Goal: Task Accomplishment & Management: Use online tool/utility

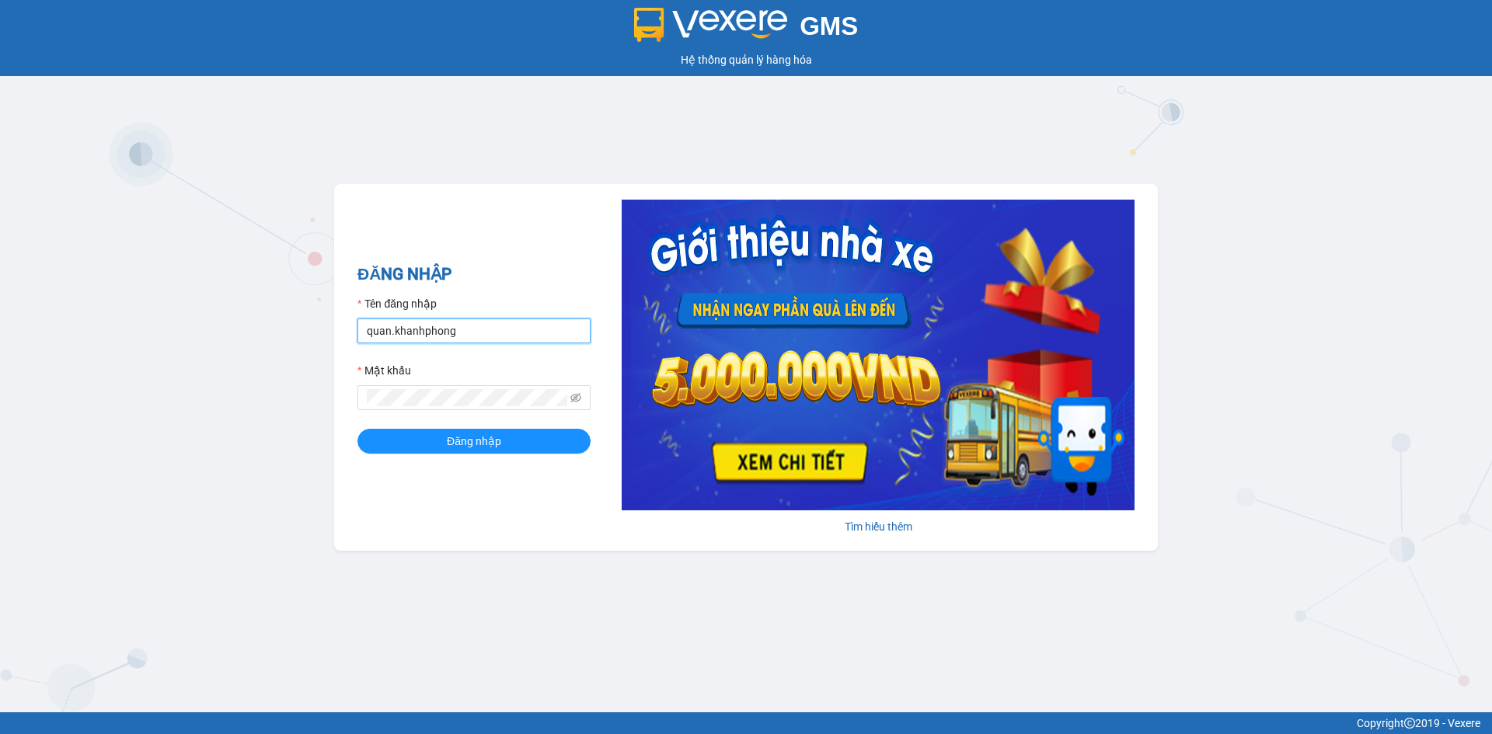
click at [399, 332] on input "quan.khanhphong" at bounding box center [473, 331] width 233 height 25
click at [399, 331] on input "quan.khanhphong" at bounding box center [473, 331] width 233 height 25
type input "[MEDICAL_DATA].khanhphong"
click at [357, 429] on button "Đăng nhập" at bounding box center [473, 441] width 233 height 25
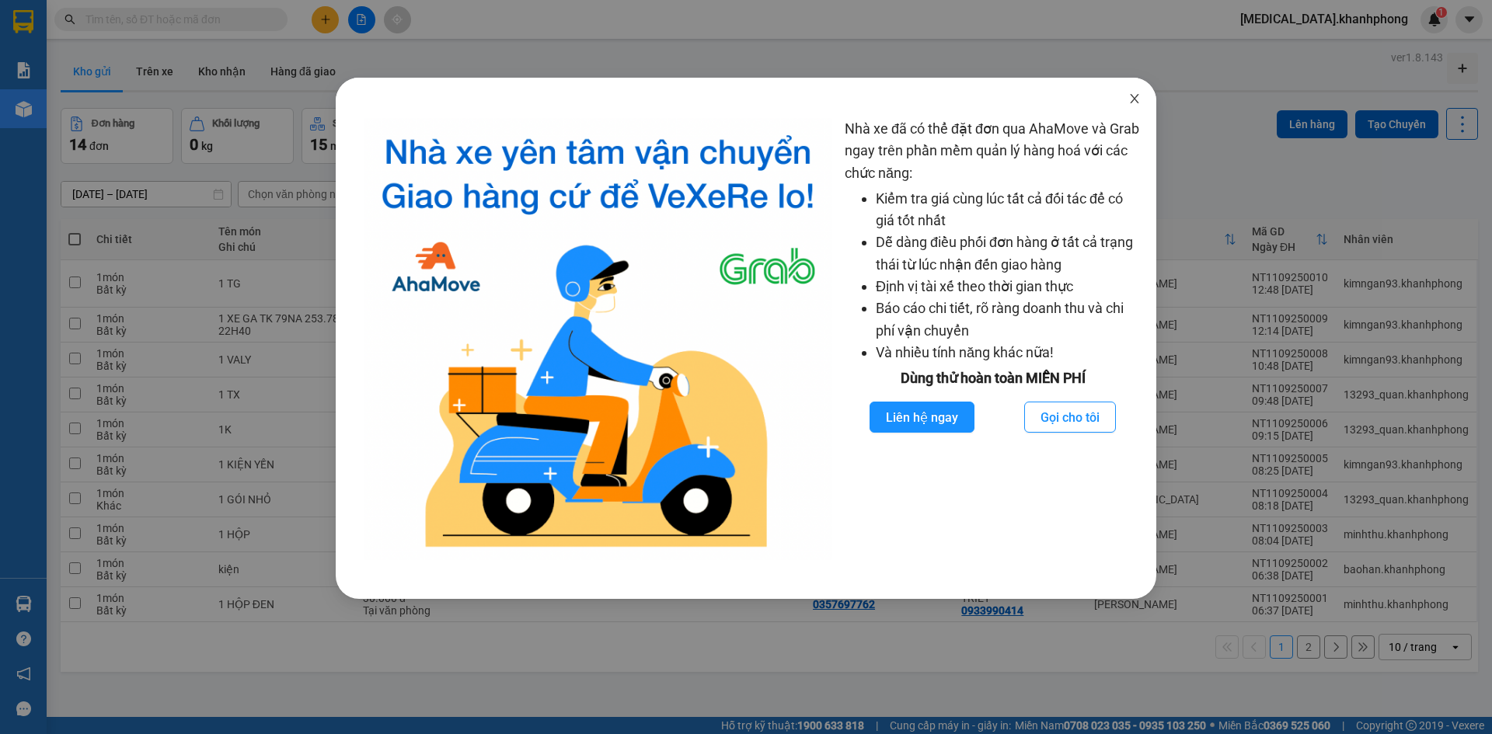
drag, startPoint x: 1135, startPoint y: 99, endPoint x: 1154, endPoint y: 97, distance: 18.8
click at [1138, 99] on icon "close" at bounding box center [1134, 98] width 12 height 12
